Goal: Information Seeking & Learning: Check status

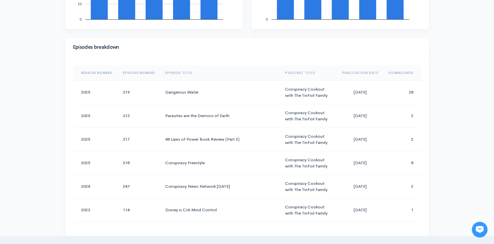
scroll to position [229, 0]
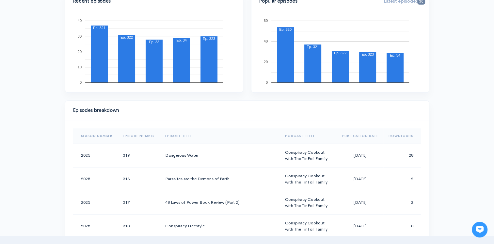
click at [392, 133] on th "Downloads" at bounding box center [402, 136] width 38 height 16
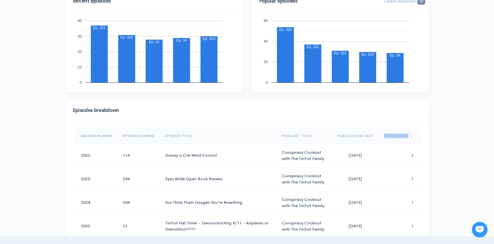
click at [392, 133] on th "Downloads" at bounding box center [400, 136] width 42 height 16
drag, startPoint x: 392, startPoint y: 133, endPoint x: 451, endPoint y: 156, distance: 63.3
click at [451, 156] on div "Help Notifications View all Your profile Team settings Default team Current Log…" at bounding box center [247, 233] width 494 height 925
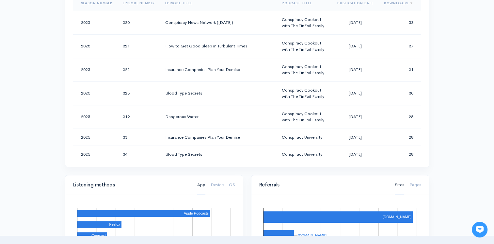
scroll to position [424, 0]
